Goal: Information Seeking & Learning: Learn about a topic

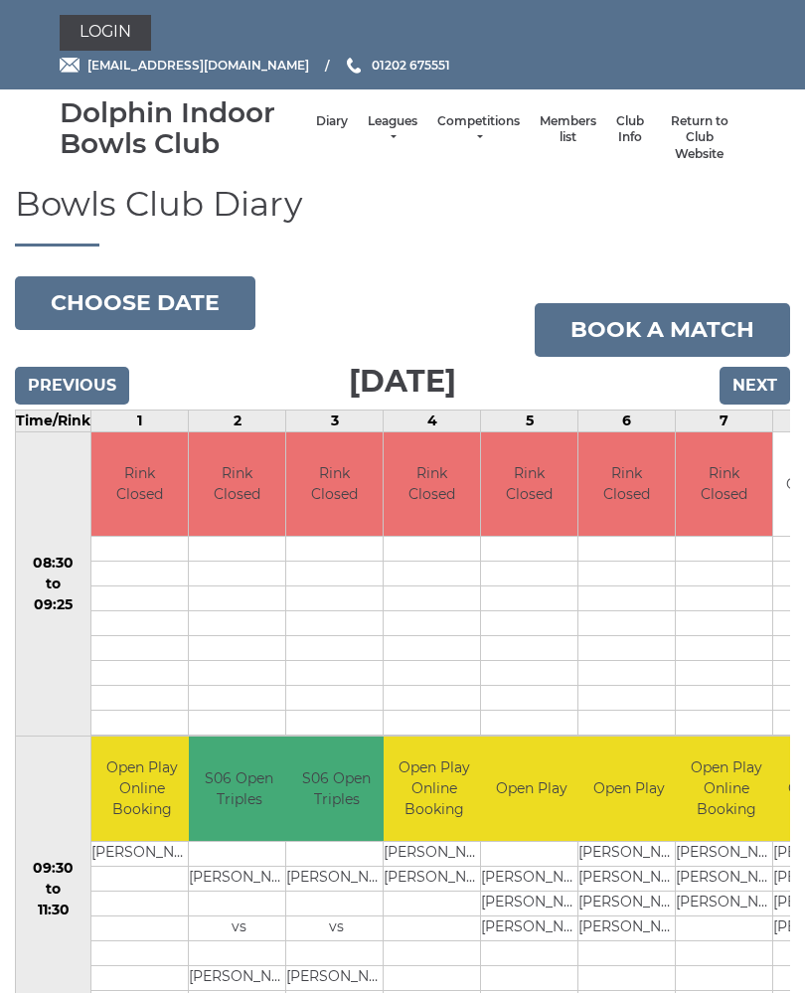
click at [368, 130] on link "Leagues" at bounding box center [393, 129] width 50 height 33
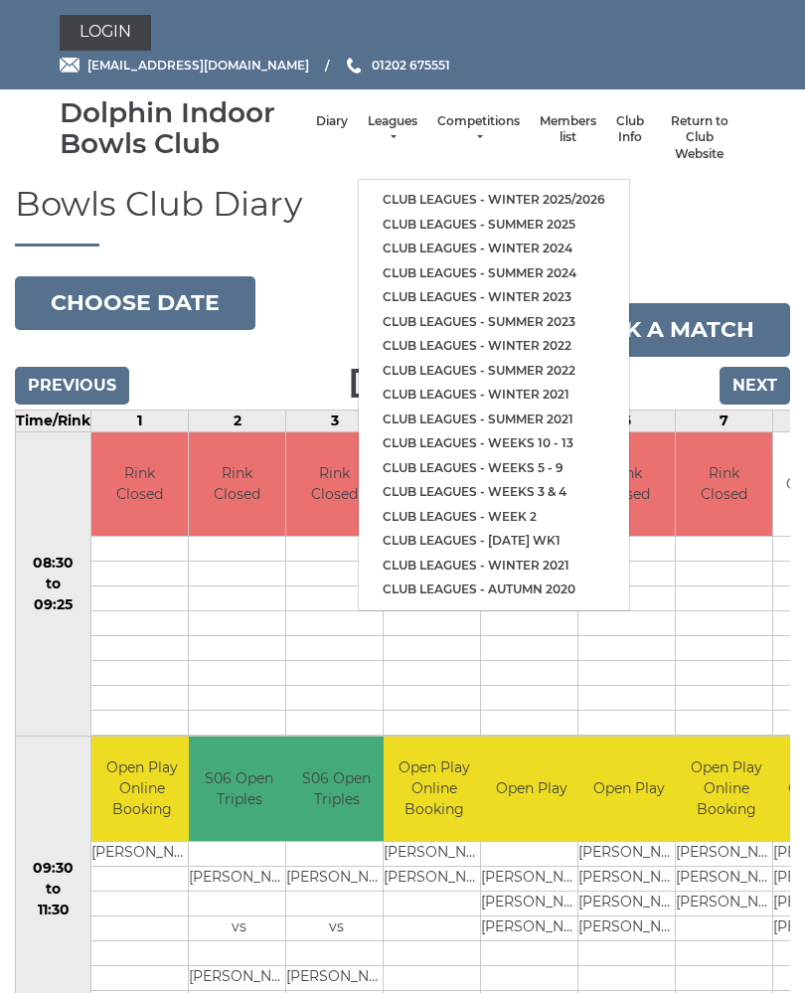
click at [470, 218] on link "Club leagues - Summer 2025" at bounding box center [494, 225] width 270 height 25
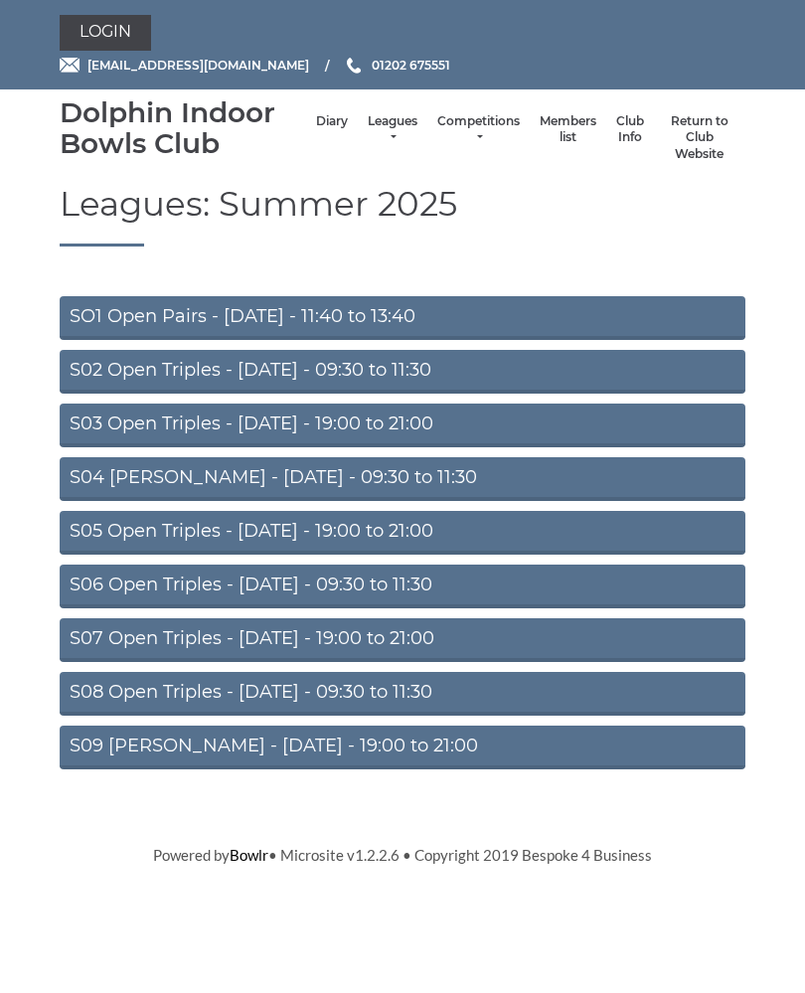
click at [352, 631] on link "S07 Open Triples - [DATE] - 19:00 to 21:00" at bounding box center [403, 640] width 686 height 44
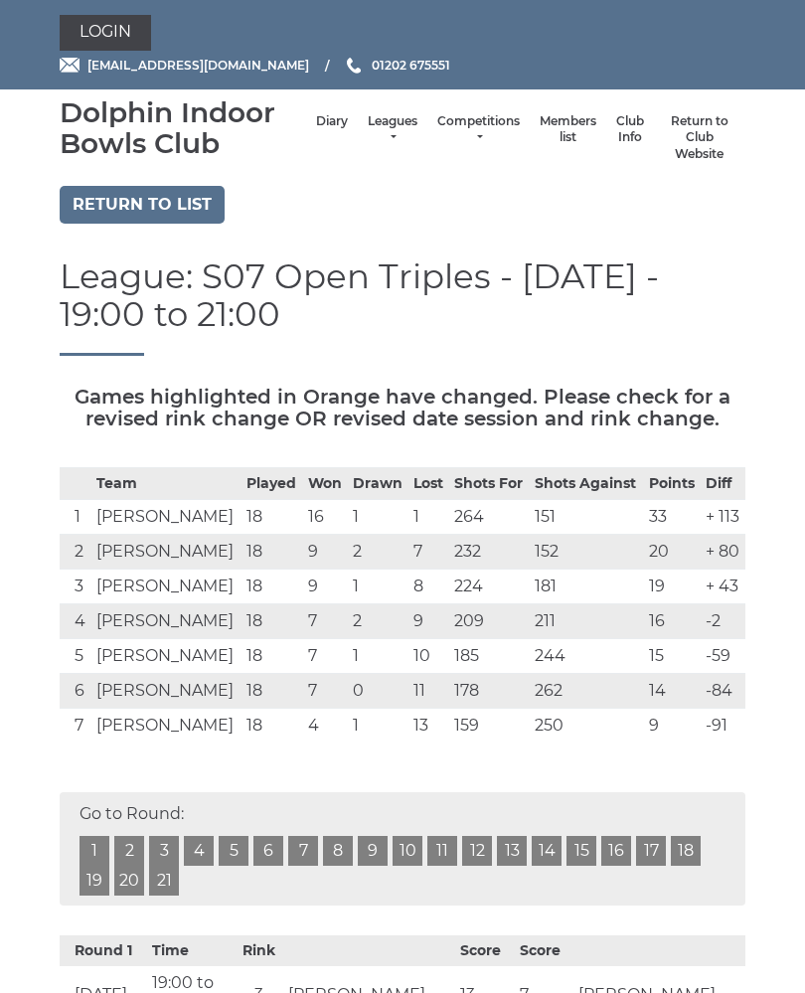
click at [358, 137] on li "Leagues Club leagues - Winter 2025/2026 Club leagues - Summer 2025 Club leagues…" at bounding box center [393, 138] width 70 height 70
click at [368, 136] on link "Leagues" at bounding box center [393, 129] width 50 height 33
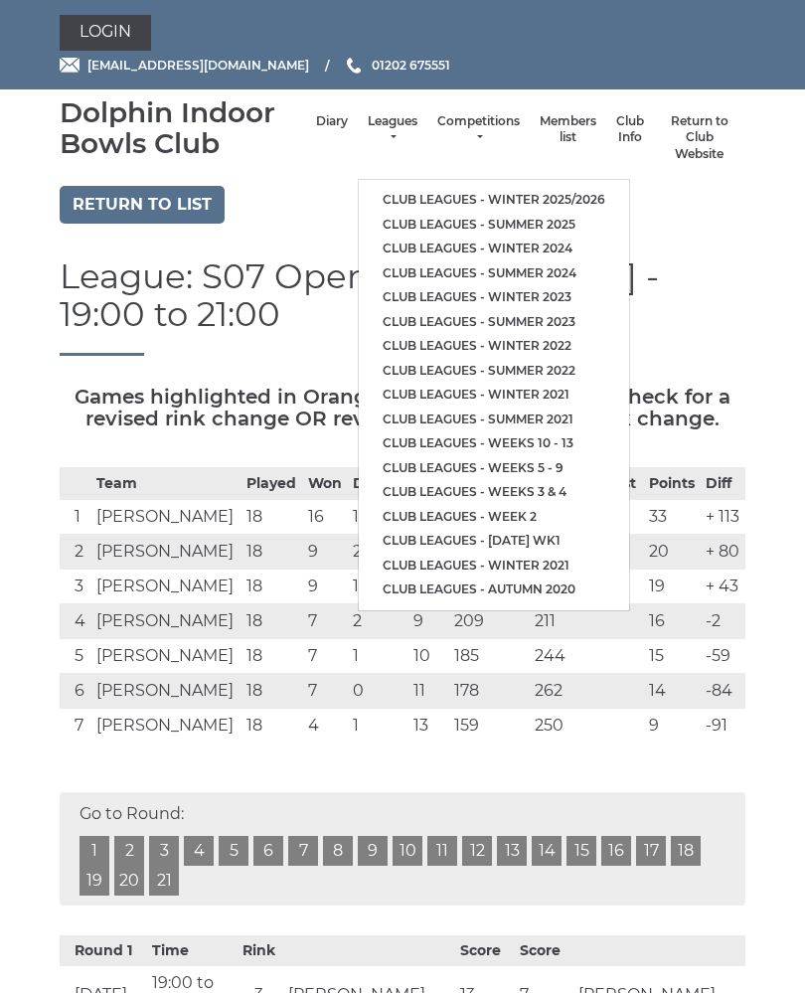
click at [435, 188] on link "Club leagues - Winter 2025/2026" at bounding box center [494, 200] width 270 height 25
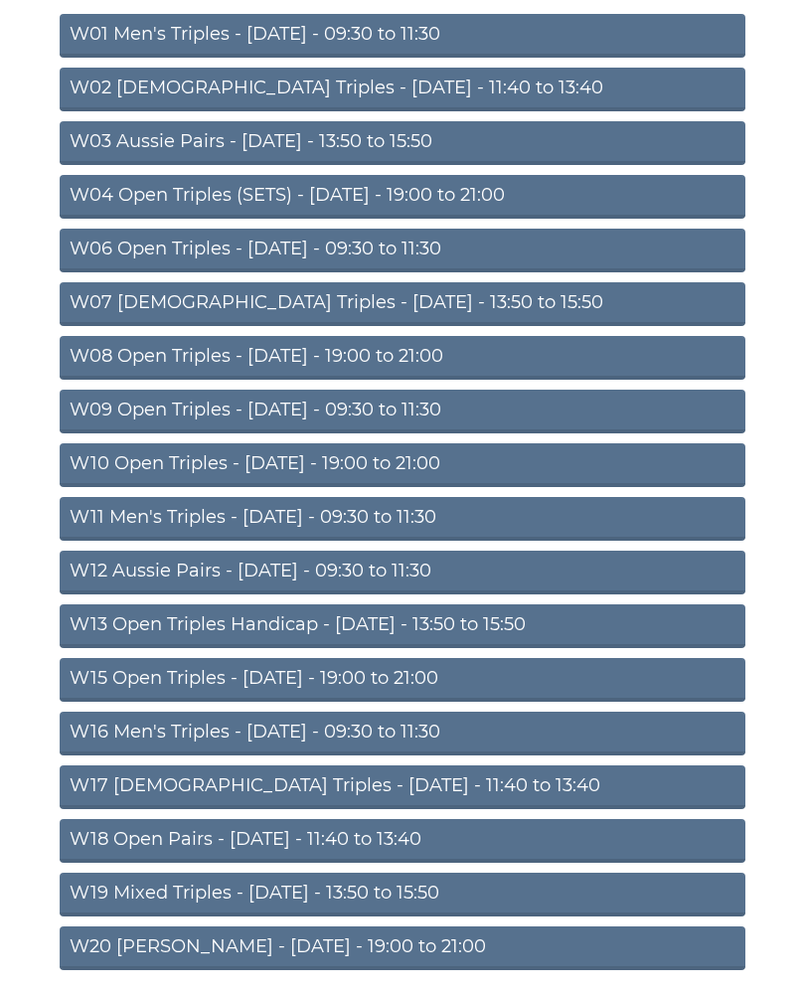
scroll to position [318, 0]
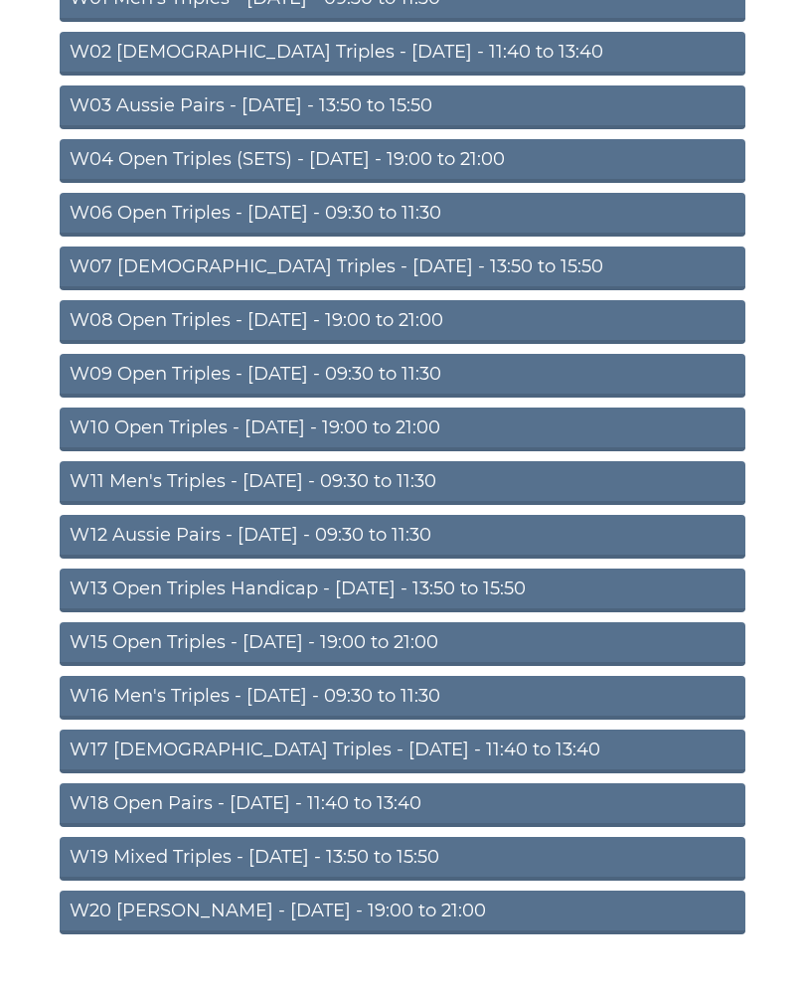
click at [243, 640] on link "W15 Open Triples - Thursday - 19:00 to 21:00" at bounding box center [403, 644] width 686 height 44
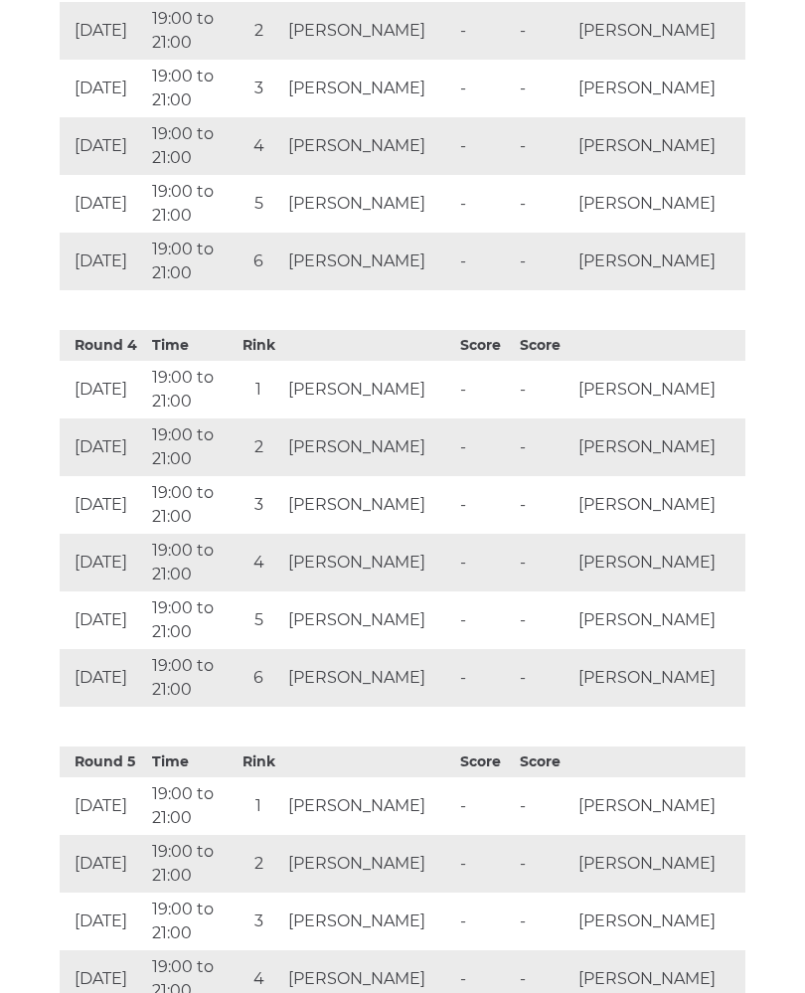
scroll to position [2031, 0]
